Goal: Navigation & Orientation: Find specific page/section

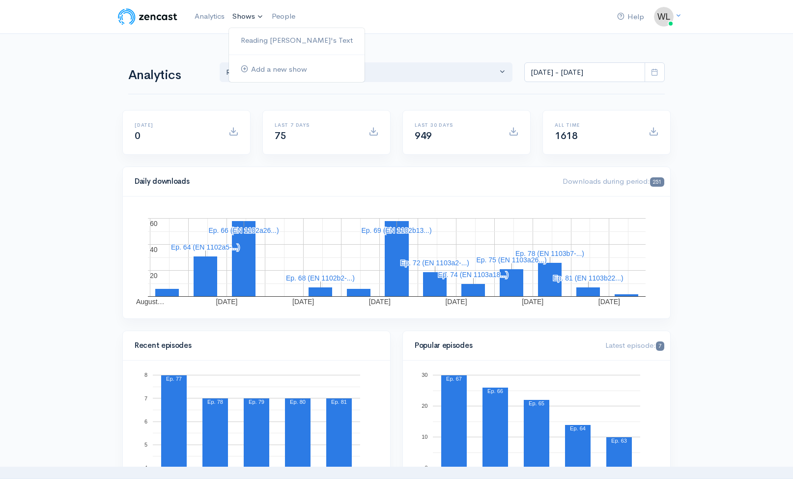
click at [269, 38] on link "Reading [PERSON_NAME]'s Text" at bounding box center [297, 40] width 136 height 17
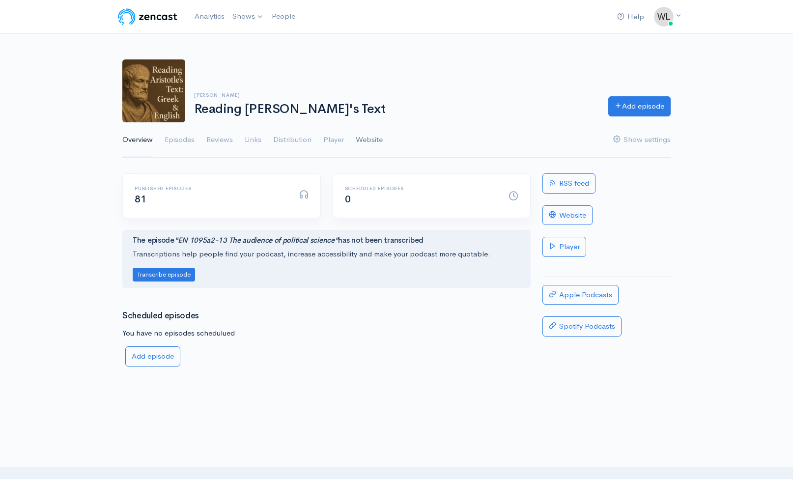
click at [371, 140] on link "Website" at bounding box center [369, 139] width 27 height 35
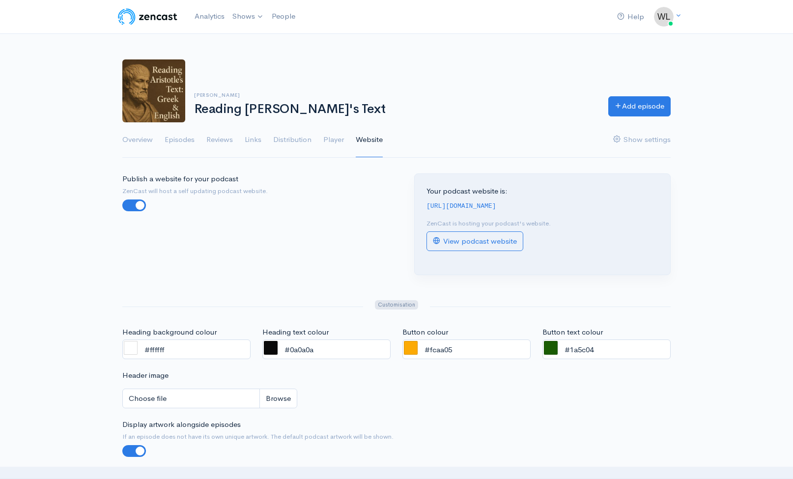
drag, startPoint x: 638, startPoint y: 207, endPoint x: 424, endPoint y: 204, distance: 213.8
click at [424, 204] on div "Your podcast website is: [URL][DOMAIN_NAME] ZenCast is hosting your podcast's w…" at bounding box center [543, 224] width 256 height 101
copy code "[URL][DOMAIN_NAME]"
click at [444, 95] on h6 "[PERSON_NAME]" at bounding box center [395, 94] width 402 height 5
click at [204, 19] on link "Analytics" at bounding box center [210, 16] width 38 height 21
